Goal: Navigation & Orientation: Find specific page/section

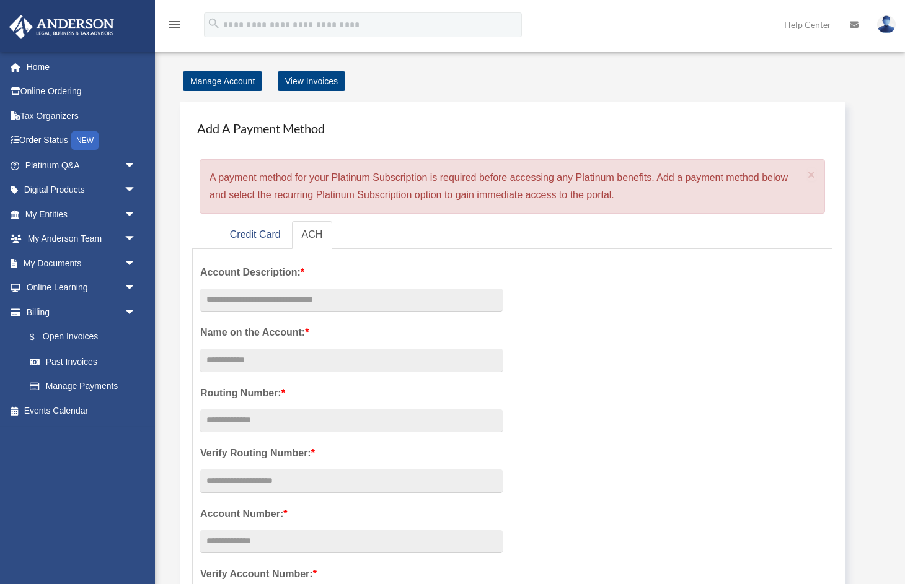
click at [887, 25] on img at bounding box center [886, 24] width 19 height 18
click at [827, 232] on ul "Credit Card ACH" at bounding box center [512, 235] width 640 height 28
click at [128, 309] on span "arrow_drop_down" at bounding box center [136, 312] width 25 height 25
click at [58, 263] on link "My Documents arrow_drop_down" at bounding box center [82, 263] width 146 height 25
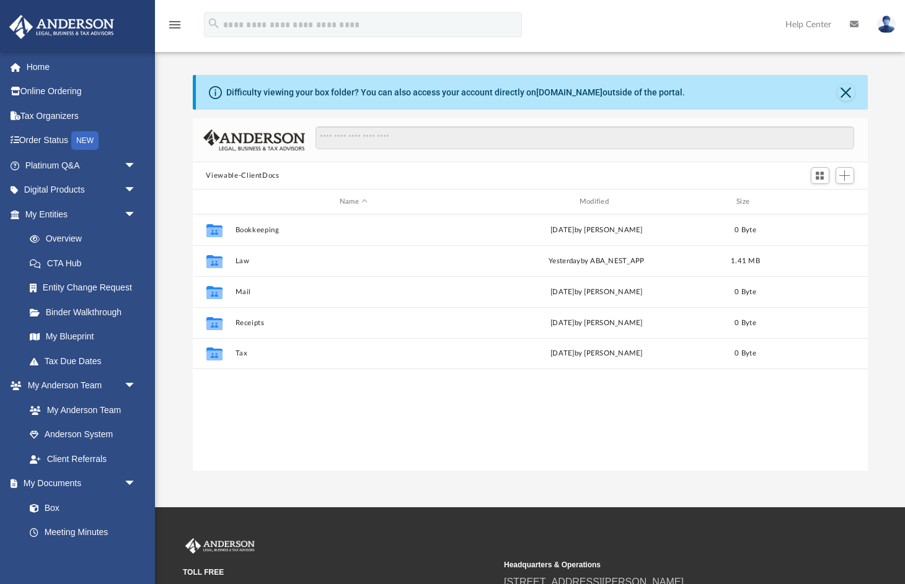
scroll to position [282, 675]
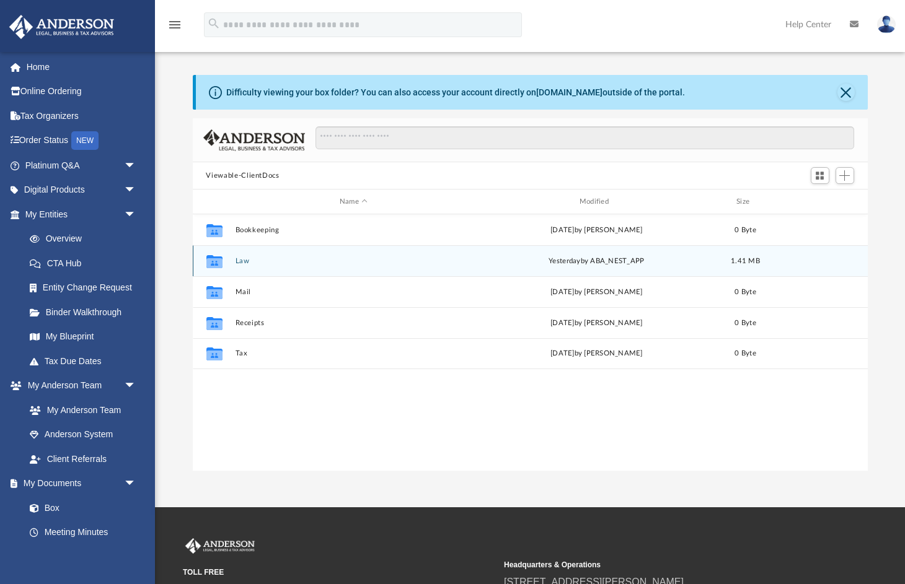
click at [239, 260] on button "Law" at bounding box center [353, 261] width 237 height 8
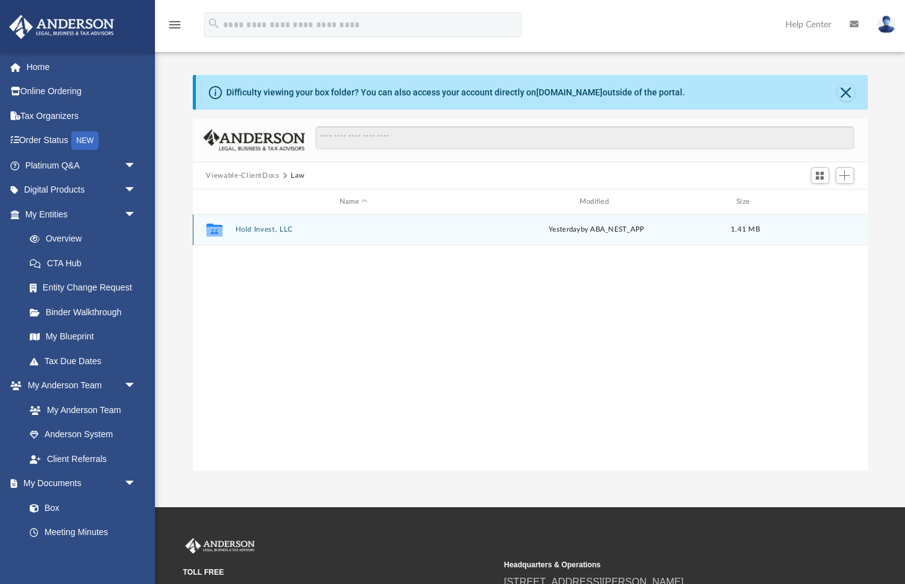
click at [273, 230] on button "Hold Invest, LLC" at bounding box center [353, 230] width 237 height 8
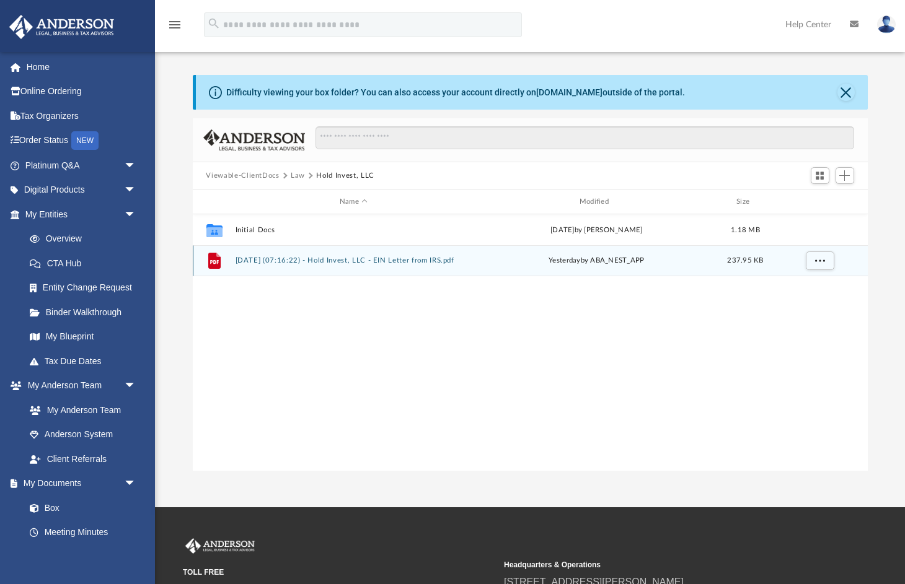
click at [366, 261] on button "2025.09.24 (07:16:22) - Hold Invest, LLC - EIN Letter from IRS.pdf" at bounding box center [353, 261] width 237 height 8
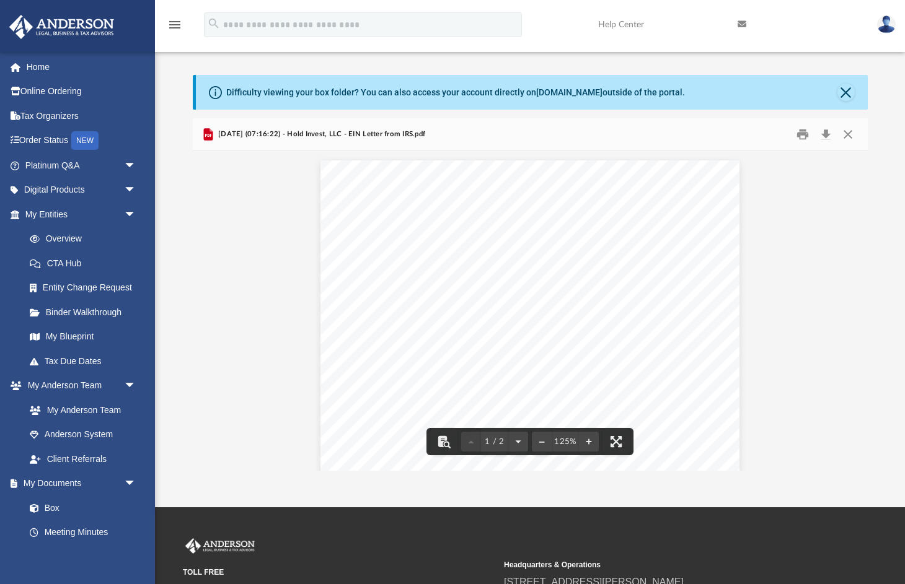
scroll to position [0, 0]
click at [828, 135] on button "Download" at bounding box center [826, 134] width 22 height 19
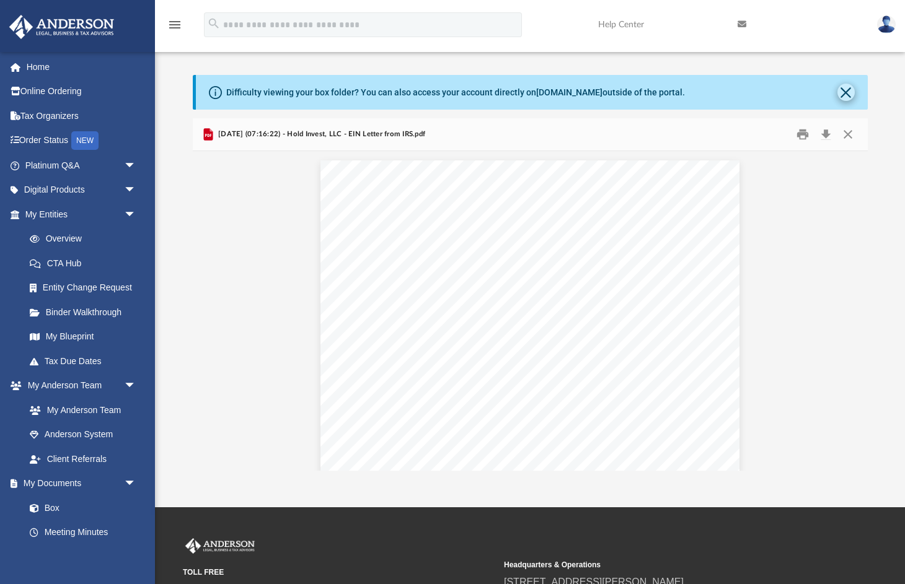
click at [844, 94] on button "Close" at bounding box center [845, 92] width 17 height 17
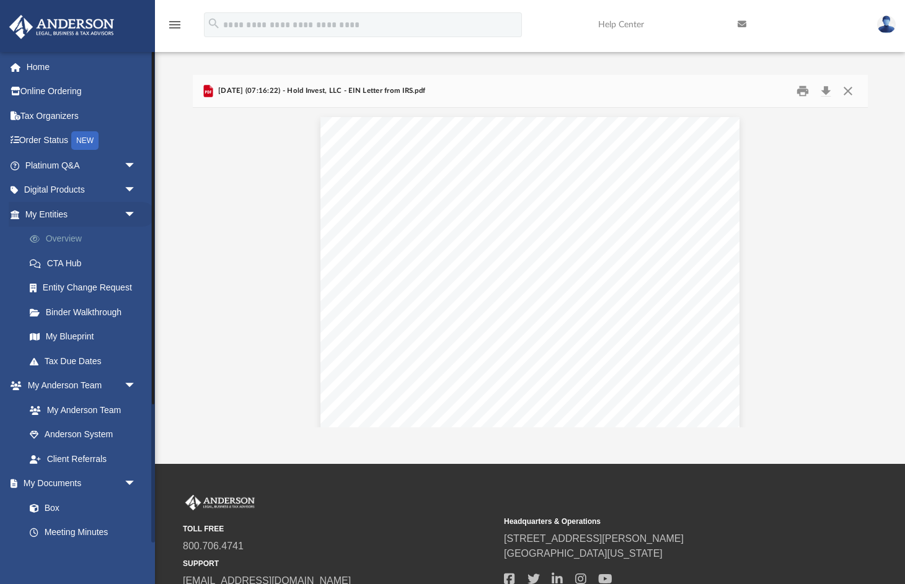
click at [57, 236] on link "Overview" at bounding box center [86, 239] width 138 height 25
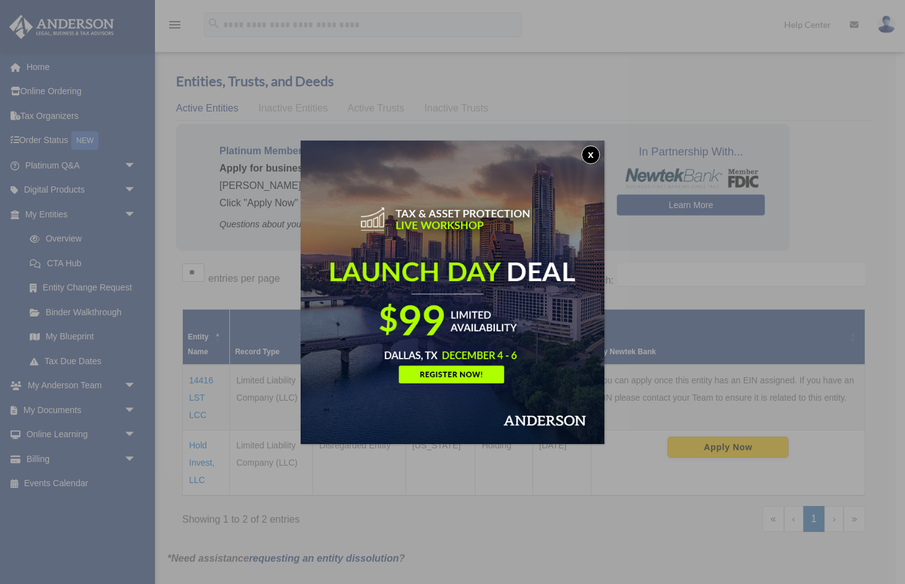
click at [590, 154] on button "x" at bounding box center [590, 155] width 19 height 19
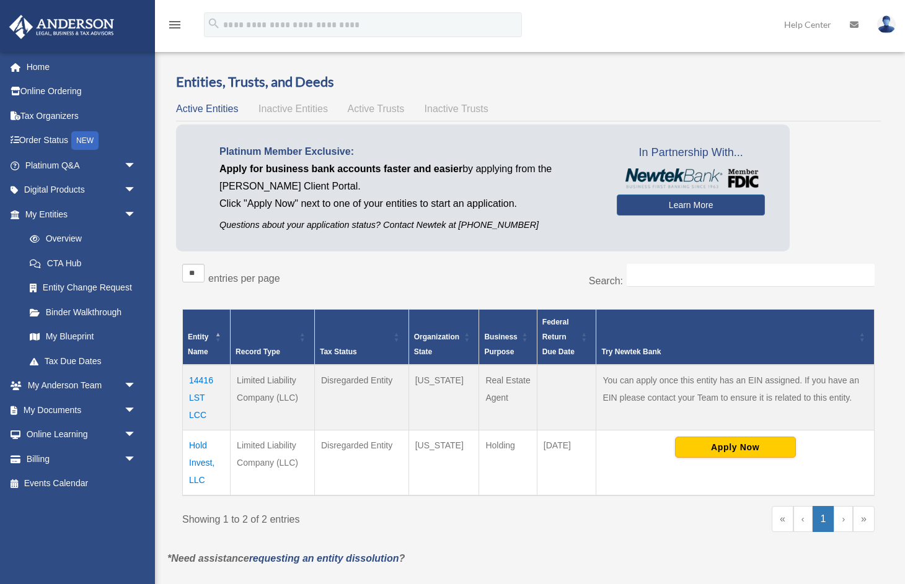
click at [885, 294] on div "Entities, Trusts, and Deeds Active Entities Inactive Entities Active Trusts Ina…" at bounding box center [528, 311] width 722 height 478
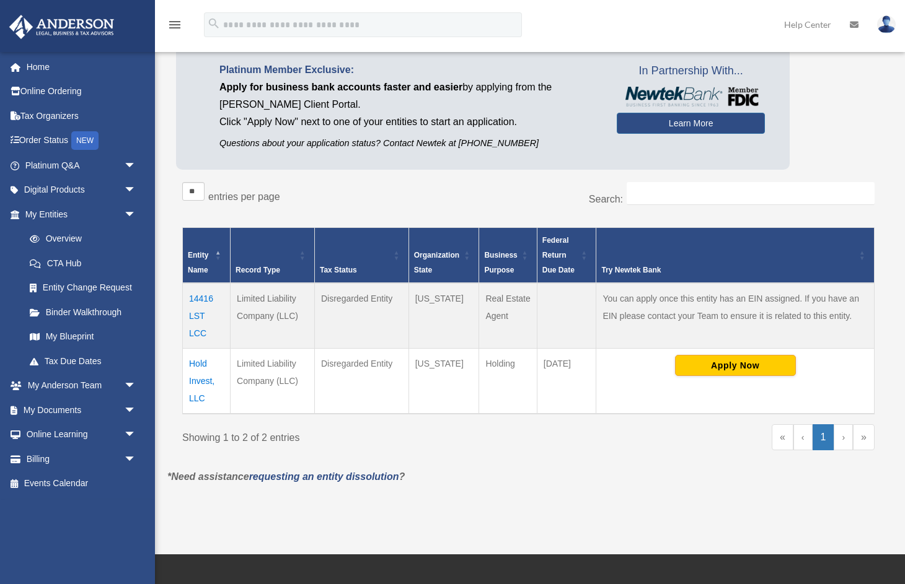
scroll to position [82, 0]
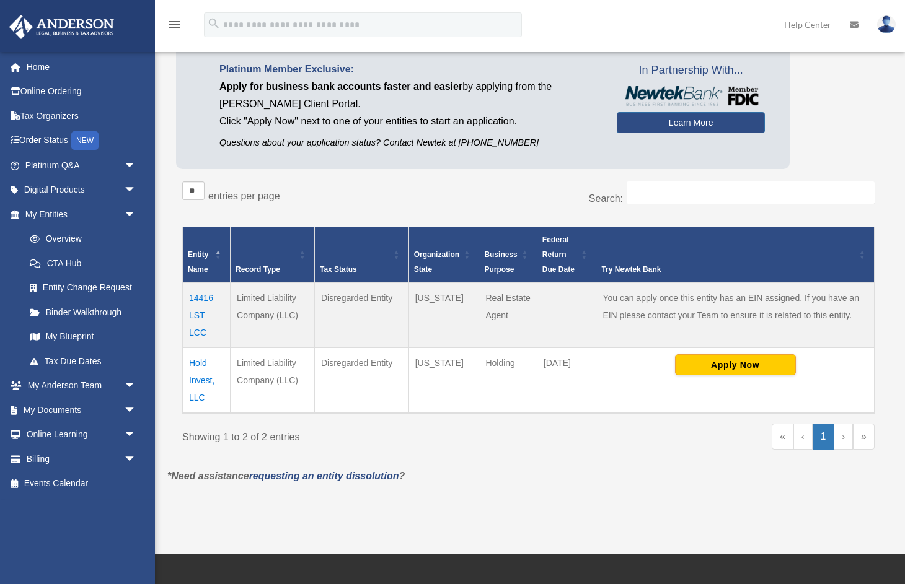
click at [197, 315] on td "14416 LST LCC" at bounding box center [207, 316] width 48 height 66
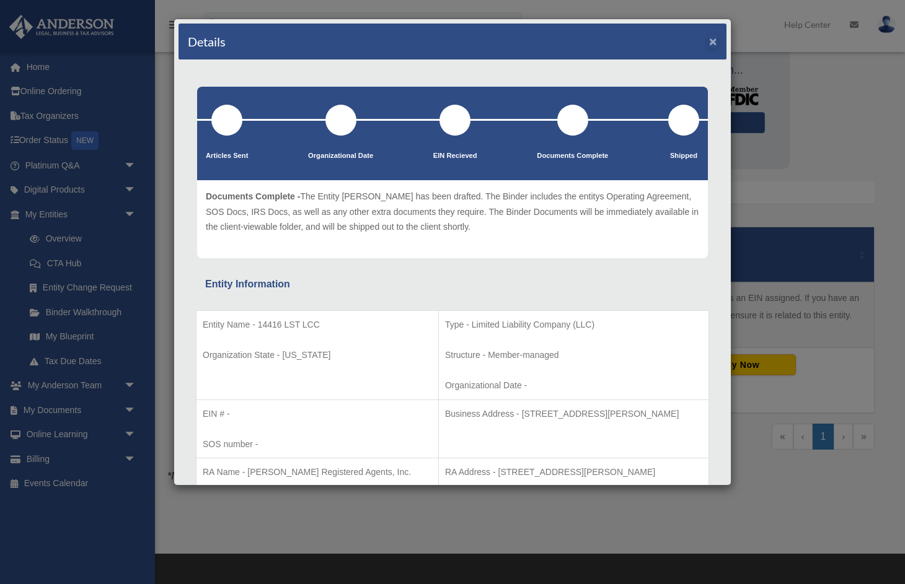
scroll to position [0, 0]
click at [713, 40] on button "×" at bounding box center [713, 41] width 8 height 13
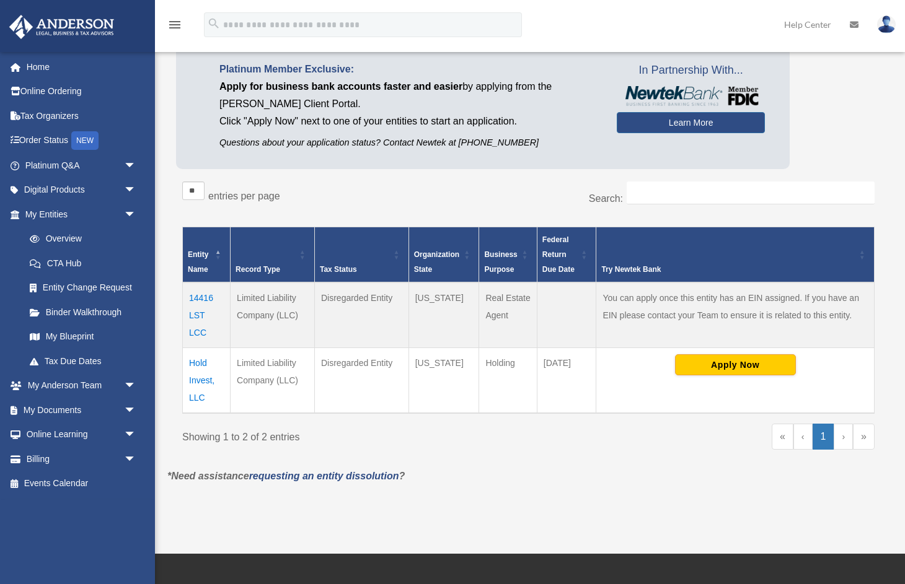
click at [202, 380] on td "Hold Invest, LLC" at bounding box center [207, 381] width 48 height 66
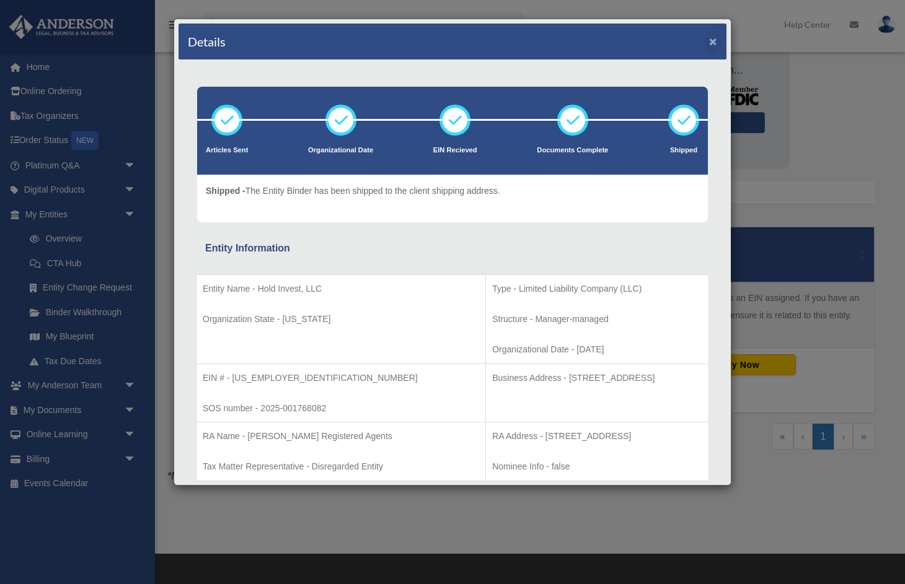
click at [711, 41] on button "×" at bounding box center [713, 41] width 8 height 13
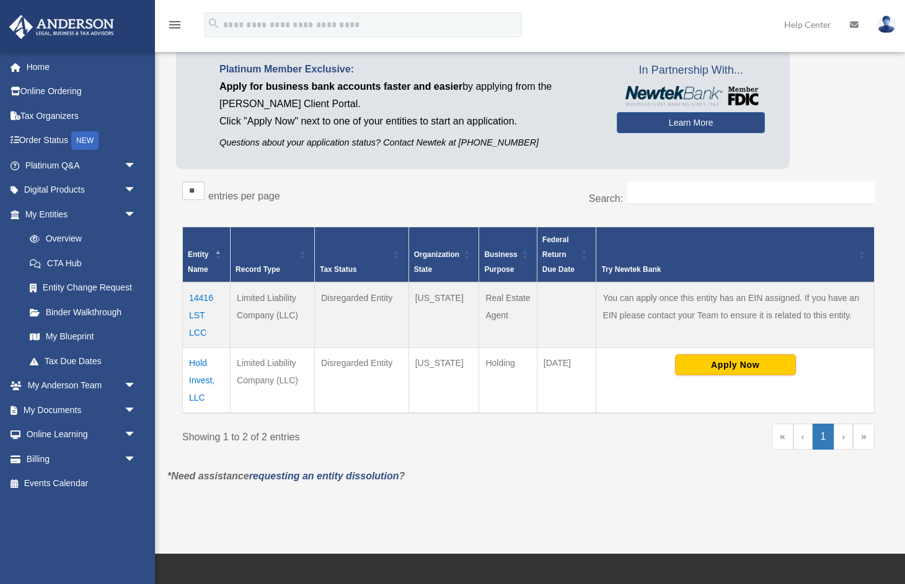
click at [836, 125] on div "Platinum Member Exclusive: Apply for business bank accounts faster and easier b…" at bounding box center [528, 108] width 704 height 133
click at [71, 359] on link "Tax Due Dates" at bounding box center [86, 361] width 138 height 25
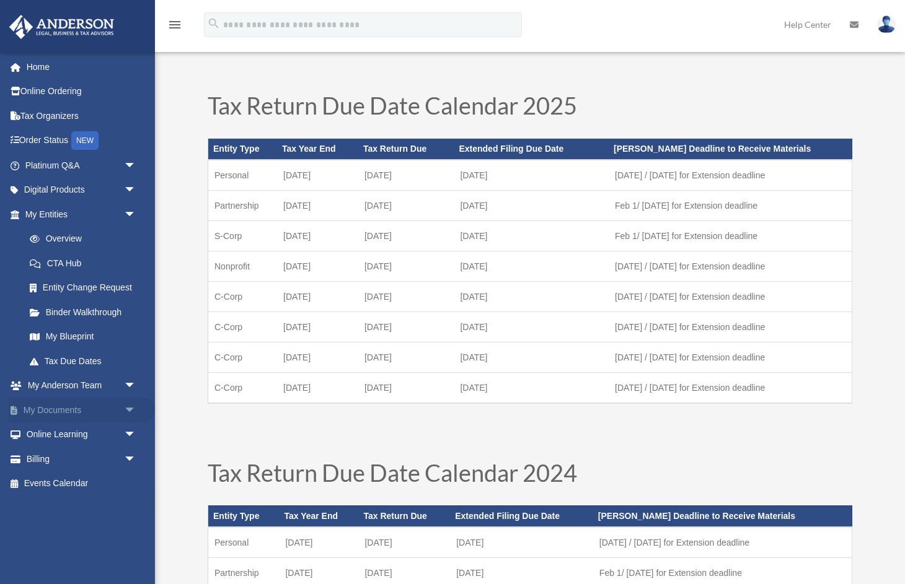
click at [129, 402] on span "arrow_drop_down" at bounding box center [136, 410] width 25 height 25
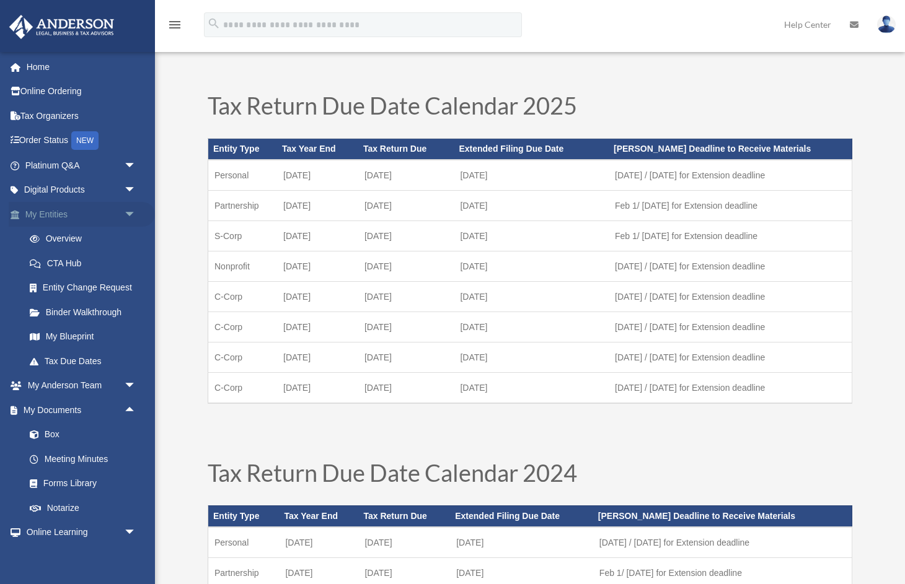
click at [127, 209] on span "arrow_drop_down" at bounding box center [136, 214] width 25 height 25
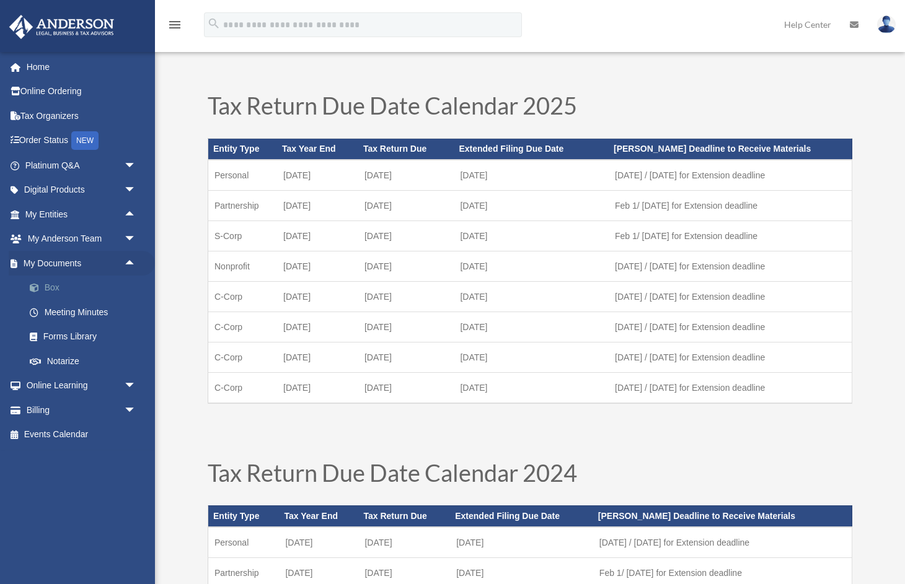
click at [50, 285] on link "Box" at bounding box center [86, 288] width 138 height 25
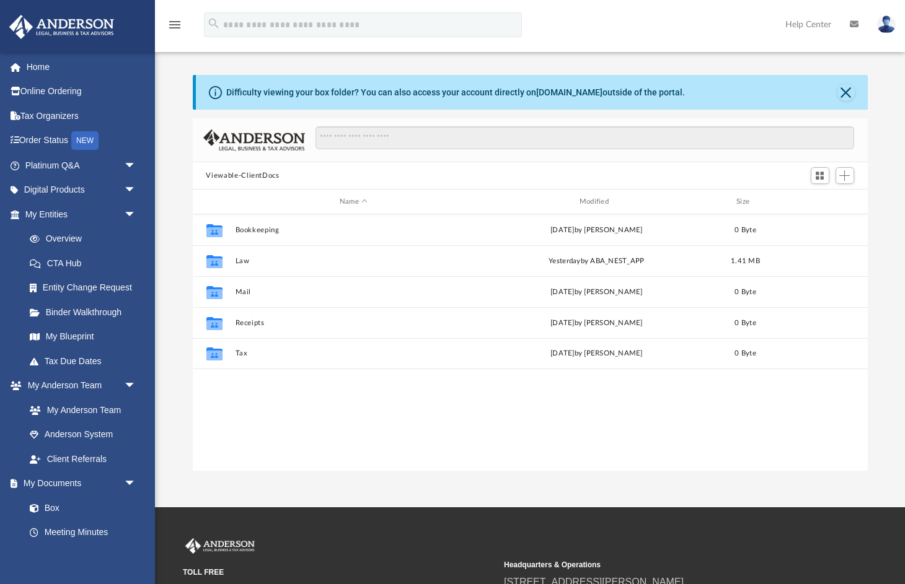
scroll to position [282, 675]
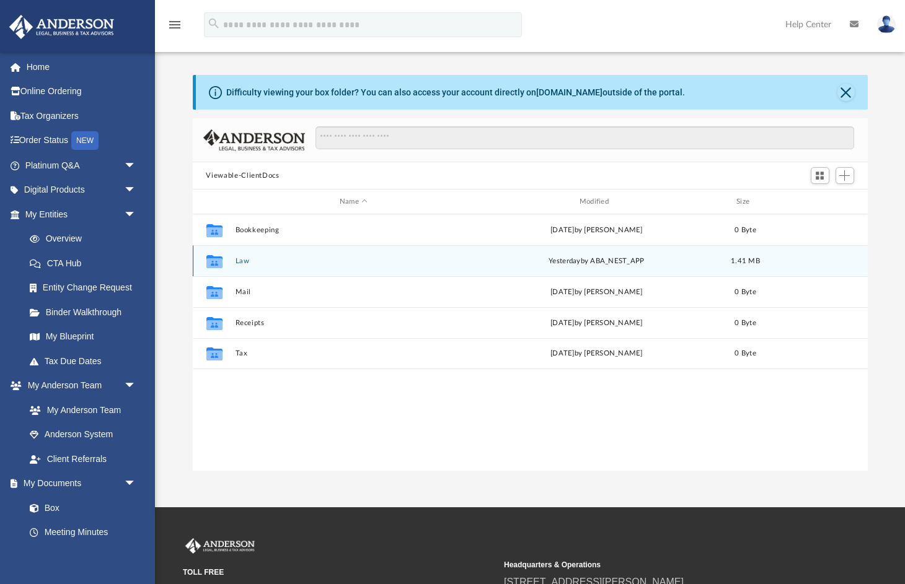
click at [240, 261] on button "Law" at bounding box center [353, 261] width 237 height 8
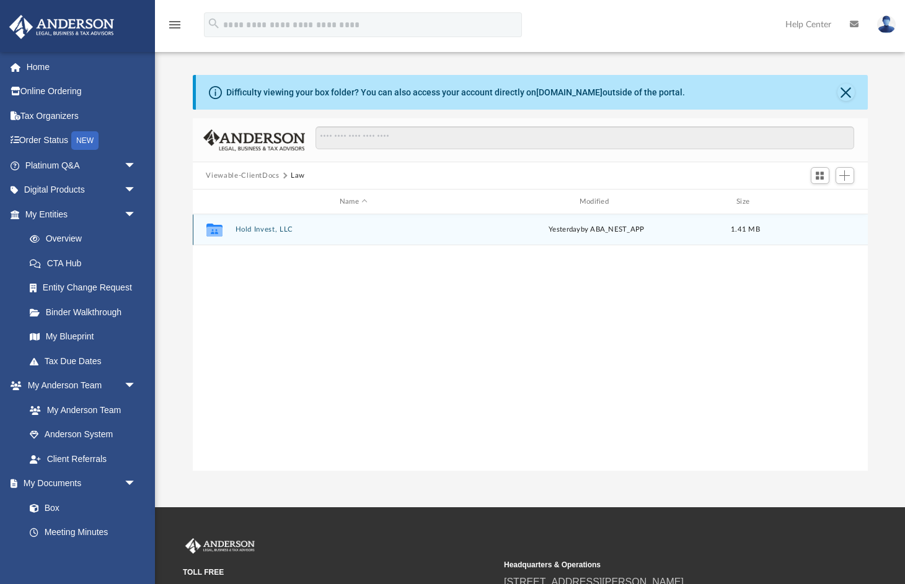
click at [265, 230] on button "Hold Invest, LLC" at bounding box center [353, 230] width 237 height 8
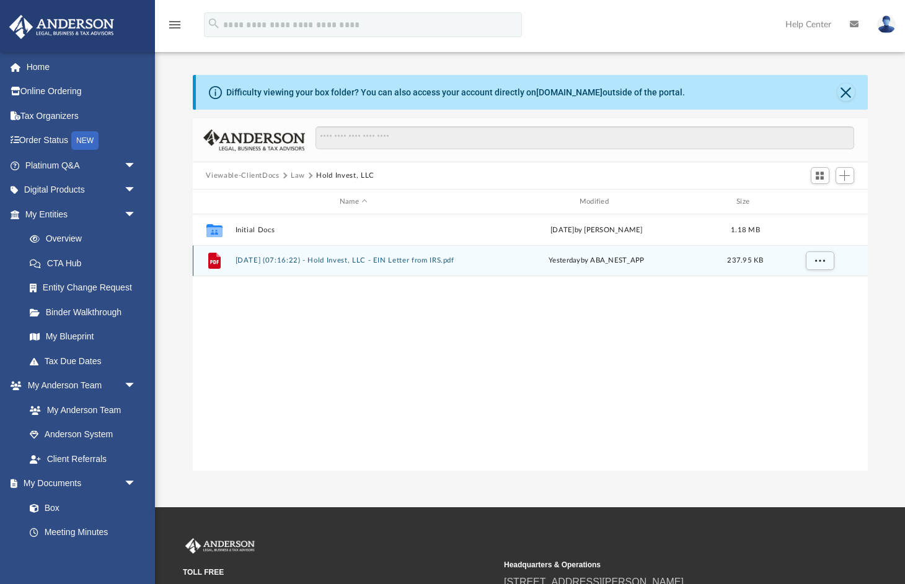
click at [292, 259] on button "2025.09.24 (07:16:22) - Hold Invest, LLC - EIN Letter from IRS.pdf" at bounding box center [353, 261] width 237 height 8
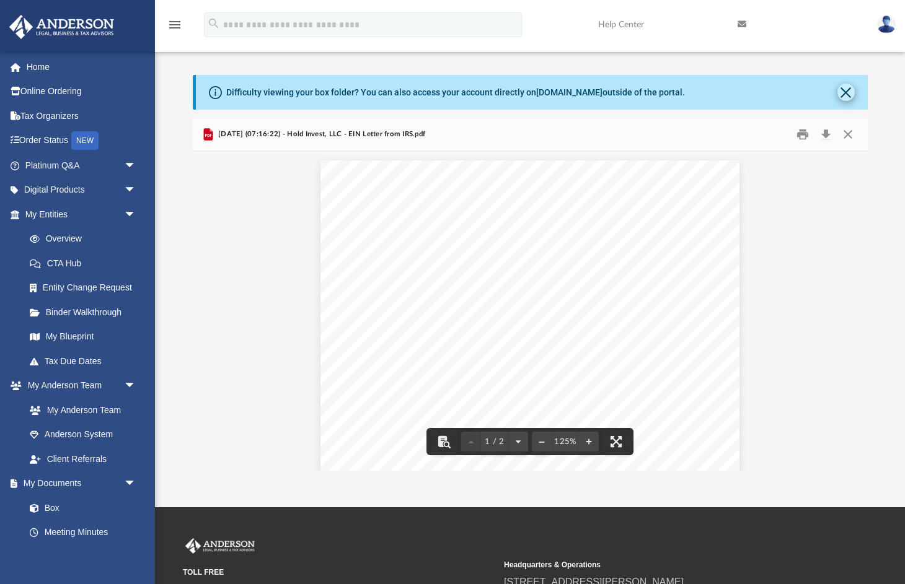
click at [846, 92] on button "Close" at bounding box center [845, 92] width 17 height 17
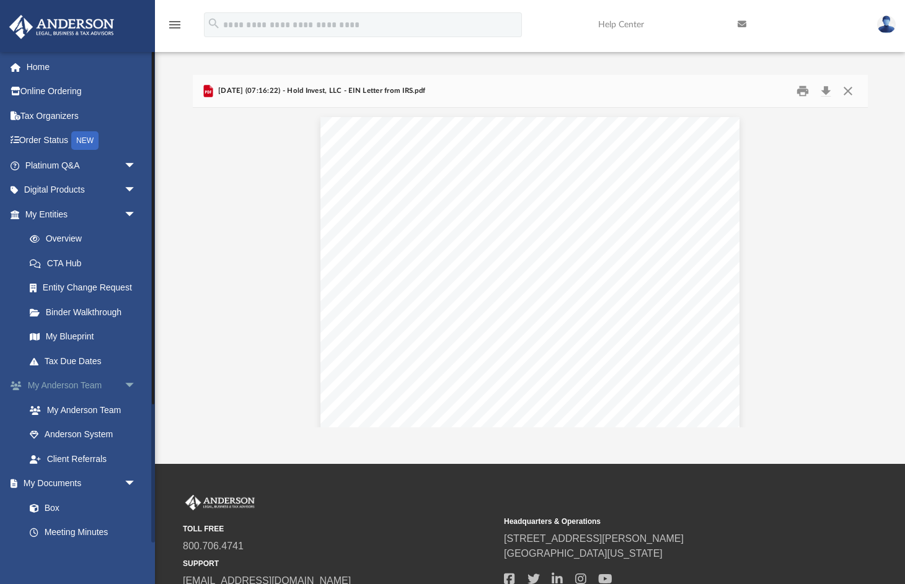
click at [90, 382] on link "My Anderson Team arrow_drop_down" at bounding box center [82, 386] width 146 height 25
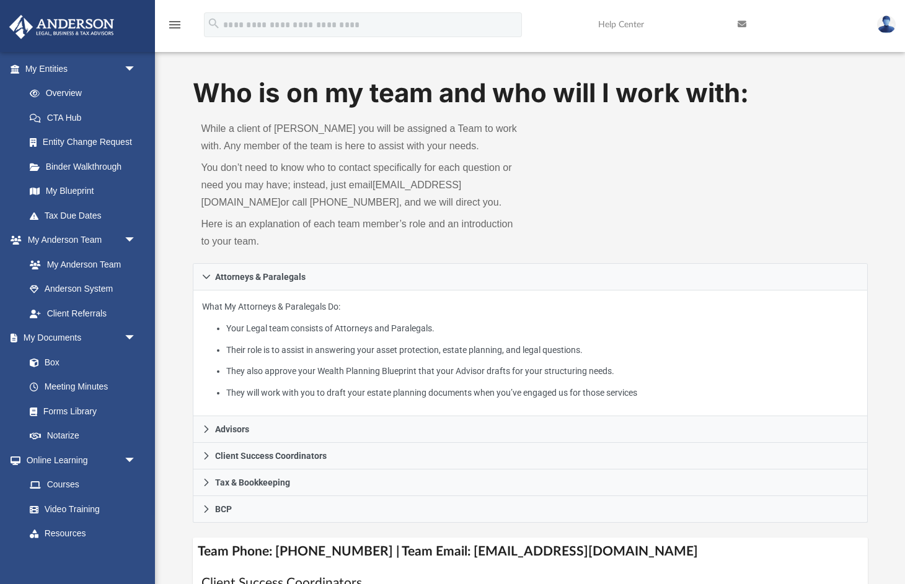
click at [879, 354] on div "Who is on my team and who will I work with: While a client of Anderson you will…" at bounding box center [530, 509] width 750 height 869
click at [61, 432] on link "Notarize" at bounding box center [86, 436] width 138 height 25
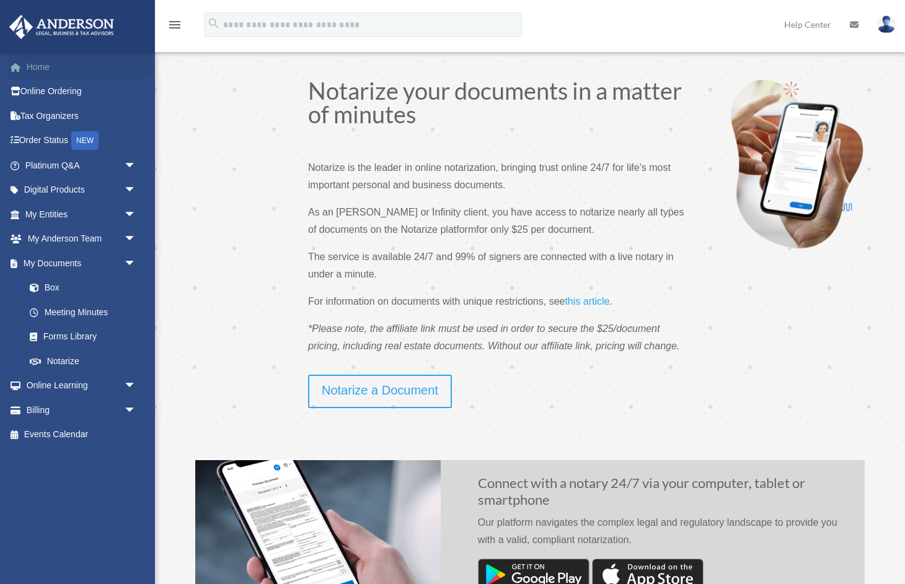
click at [42, 70] on link "Home" at bounding box center [82, 67] width 146 height 25
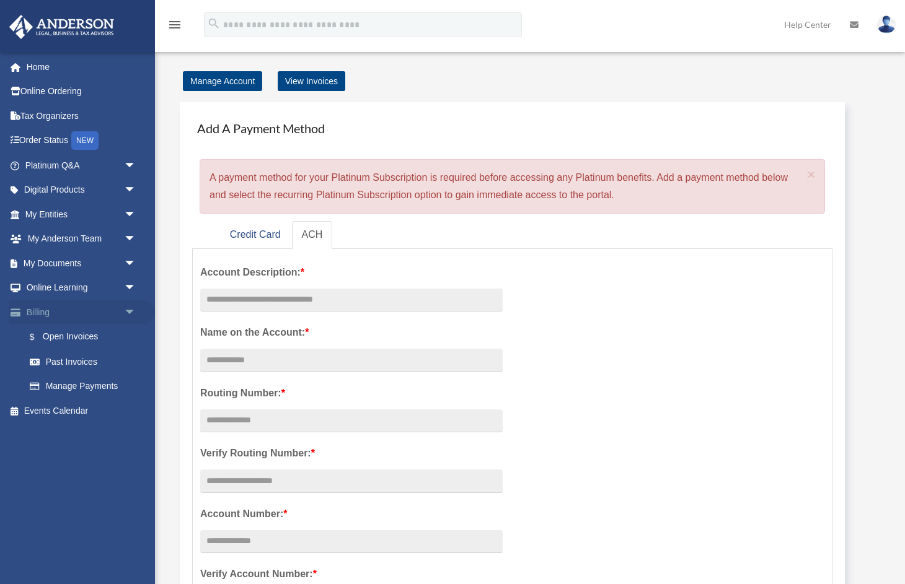
click at [116, 314] on link "Billing arrow_drop_down" at bounding box center [82, 312] width 146 height 25
click at [130, 310] on span "arrow_drop_down" at bounding box center [136, 312] width 25 height 25
